Goal: Information Seeking & Learning: Learn about a topic

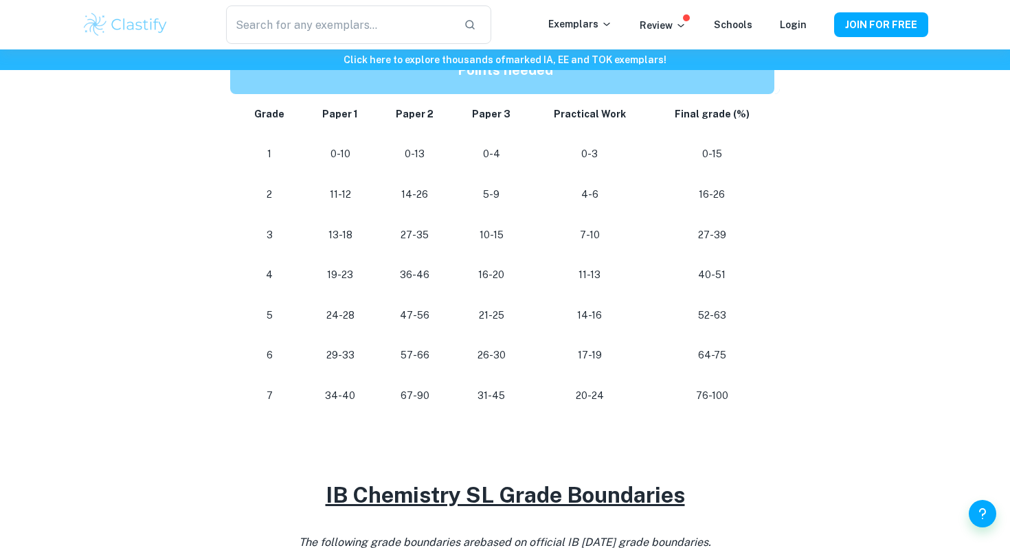
scroll to position [746, 0]
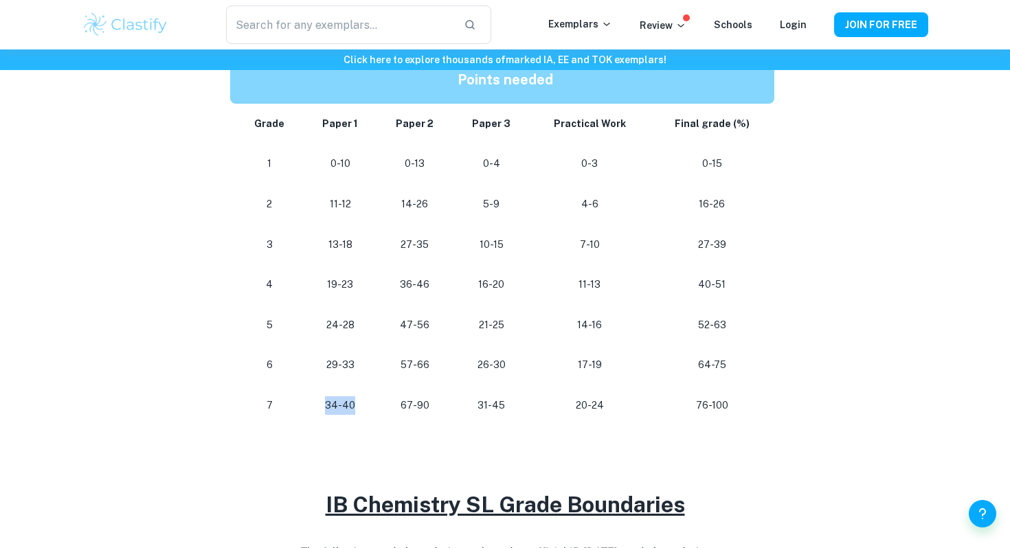
drag, startPoint x: 353, startPoint y: 405, endPoint x: 324, endPoint y: 405, distance: 29.5
click at [324, 405] on p "34-40" at bounding box center [341, 405] width 52 height 19
drag, startPoint x: 403, startPoint y: 407, endPoint x: 447, endPoint y: 406, distance: 43.3
click at [447, 406] on td "67-90" at bounding box center [415, 405] width 76 height 41
drag, startPoint x: 410, startPoint y: 324, endPoint x: 434, endPoint y: 330, distance: 24.2
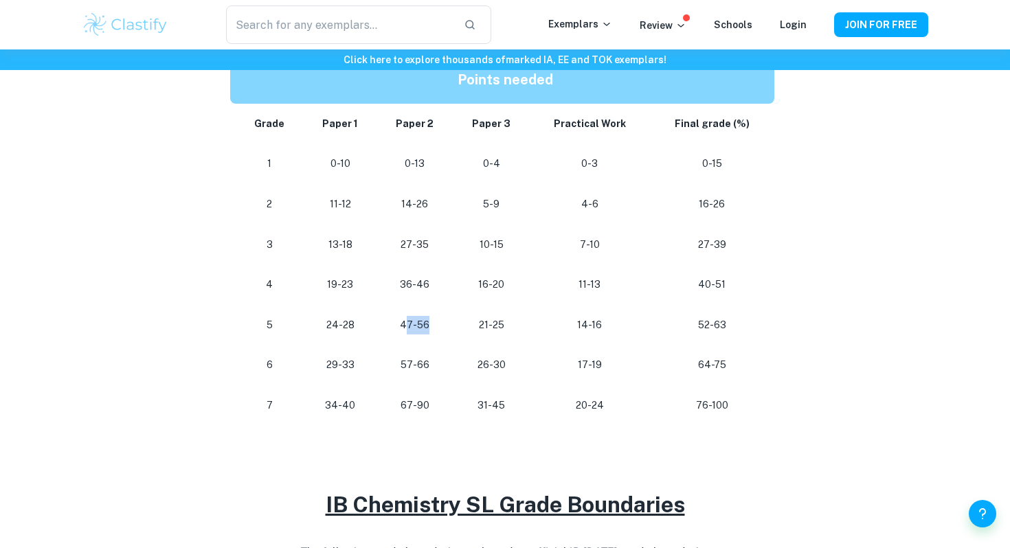
click at [434, 330] on p "47-56" at bounding box center [415, 325] width 54 height 19
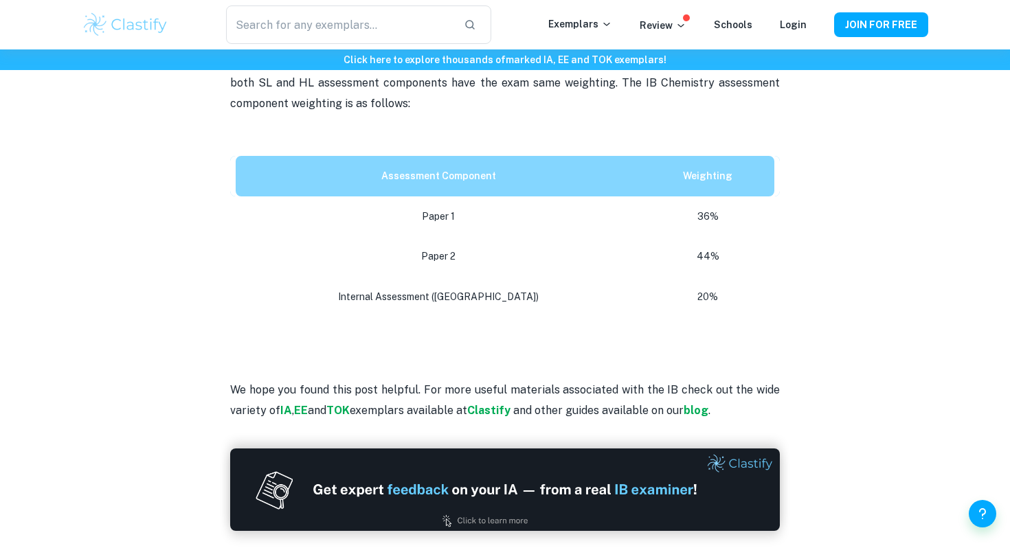
scroll to position [698, 0]
